Goal: Navigation & Orientation: Find specific page/section

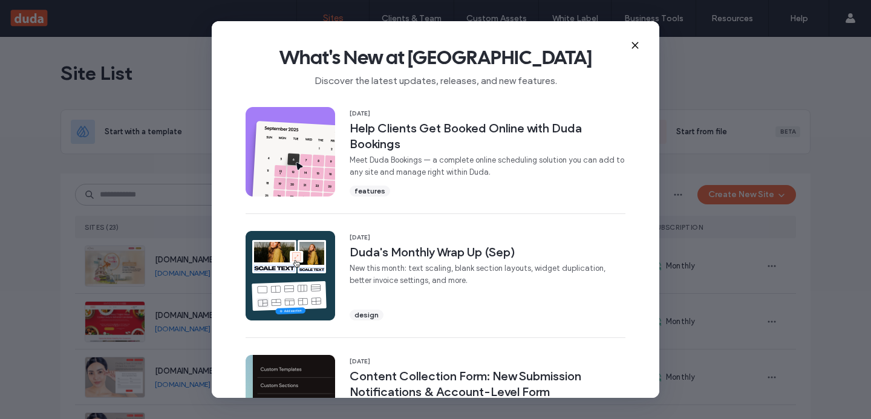
click at [631, 45] on icon at bounding box center [635, 46] width 10 height 10
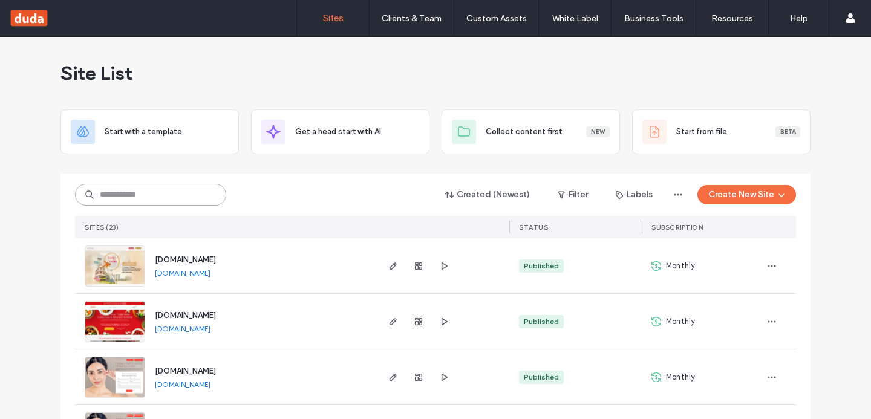
click at [171, 190] on input at bounding box center [150, 195] width 151 height 22
type input "*****"
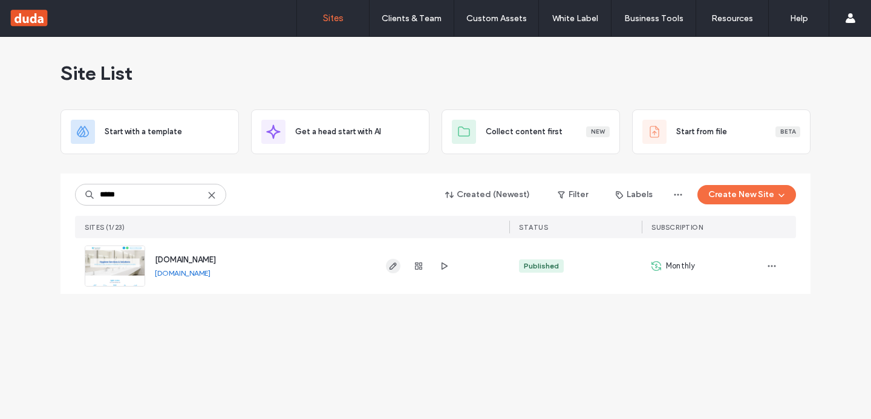
click at [394, 265] on use "button" at bounding box center [392, 265] width 7 height 7
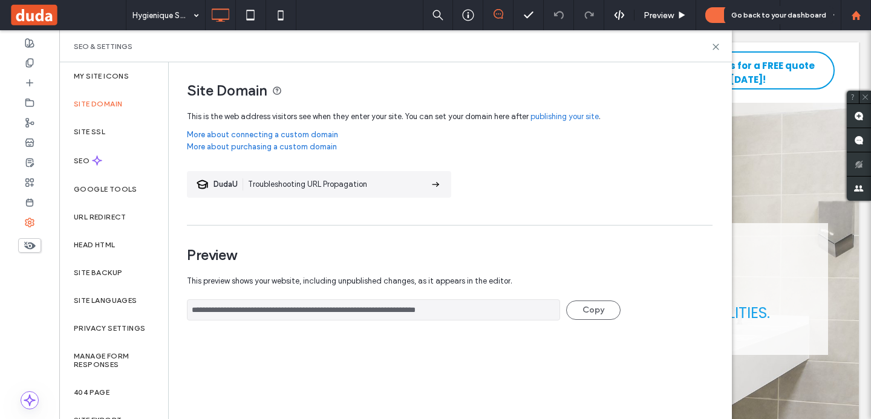
click at [856, 19] on icon at bounding box center [856, 15] width 10 height 10
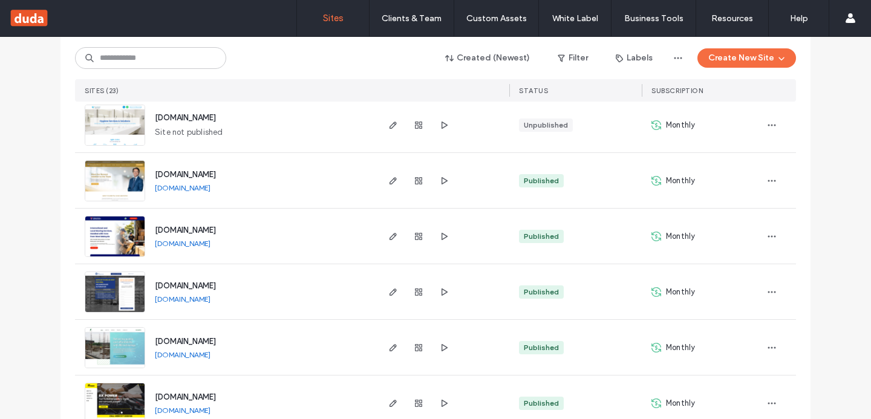
scroll to position [493, 0]
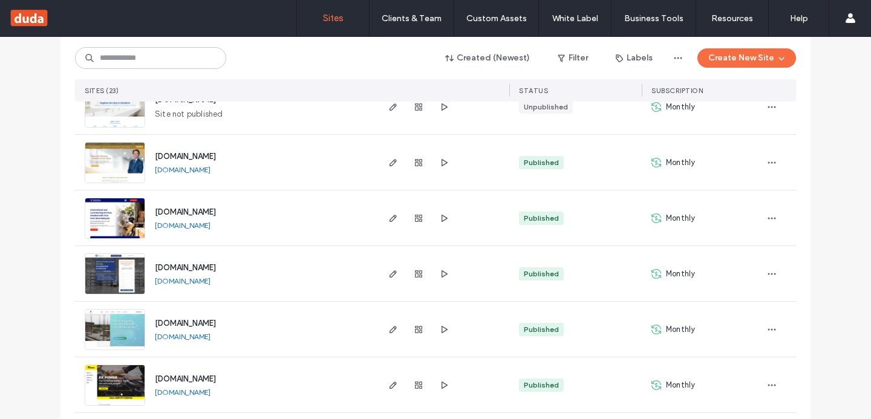
drag, startPoint x: 291, startPoint y: 208, endPoint x: 146, endPoint y: 215, distance: 145.3
click at [146, 215] on div "[DOMAIN_NAME] [DOMAIN_NAME]" at bounding box center [260, 217] width 231 height 55
copy span "[DOMAIN_NAME]"
